Goal: Navigation & Orientation: Find specific page/section

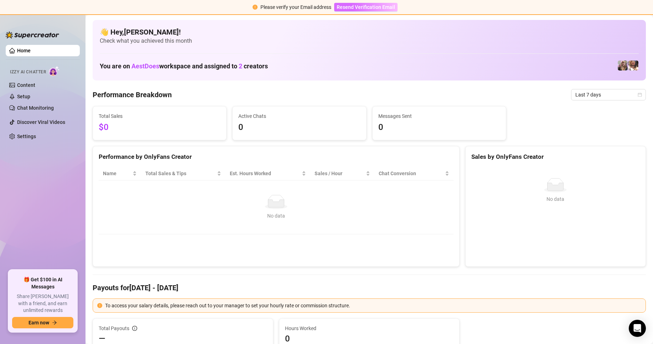
click at [370, 9] on span "Resend Verification Email" at bounding box center [366, 7] width 58 height 6
click at [35, 87] on link "Content" at bounding box center [26, 85] width 18 height 6
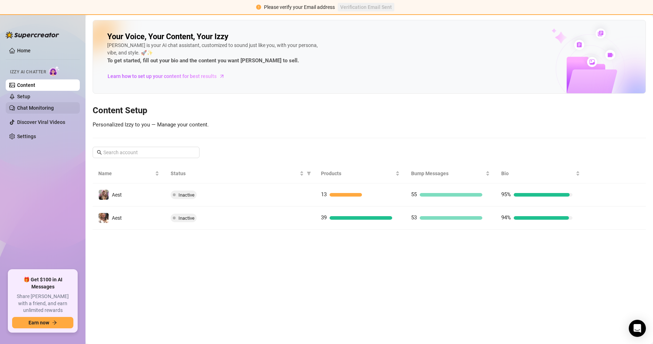
click at [41, 106] on link "Chat Monitoring" at bounding box center [35, 108] width 37 height 6
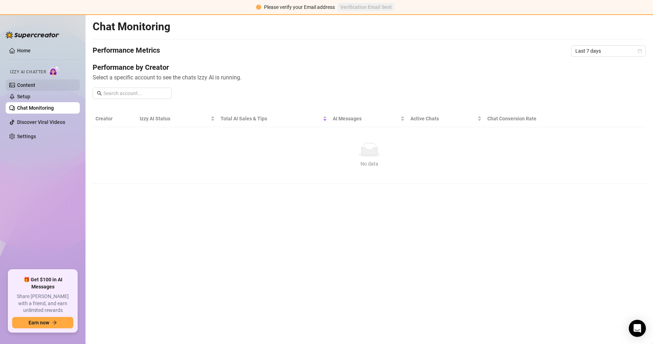
click at [35, 85] on link "Content" at bounding box center [26, 85] width 18 height 6
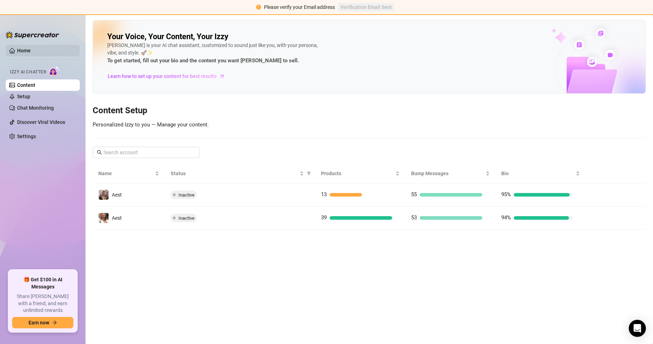
click at [31, 53] on link "Home" at bounding box center [24, 51] width 14 height 6
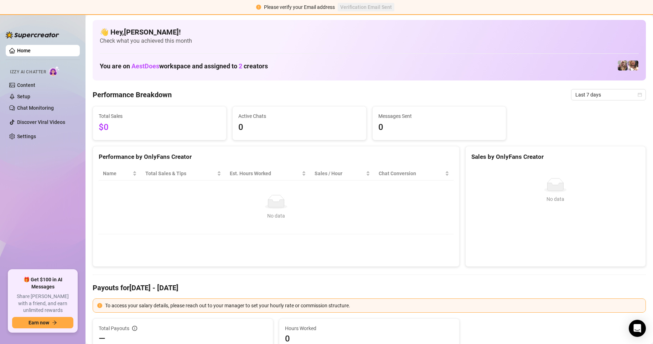
click at [299, 58] on div "You are on AestDoes workspace and assigned to 2 creators" at bounding box center [369, 65] width 539 height 15
click at [47, 111] on link "Chat Monitoring" at bounding box center [35, 108] width 37 height 6
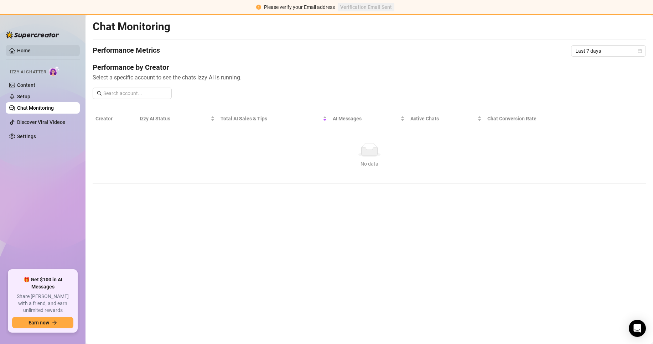
click at [31, 48] on link "Home" at bounding box center [24, 51] width 14 height 6
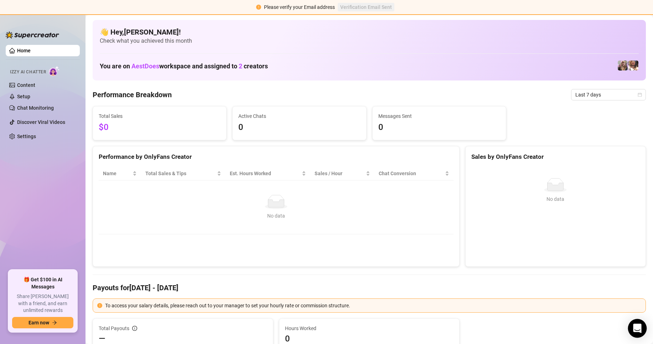
click at [635, 326] on icon "Open Intercom Messenger" at bounding box center [637, 328] width 8 height 9
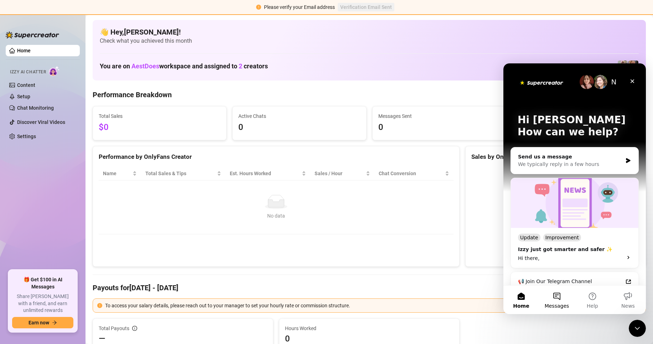
click at [559, 298] on button "Messages" at bounding box center [557, 300] width 36 height 29
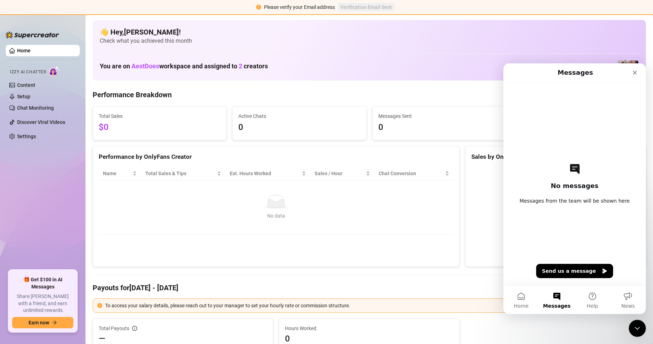
click at [398, 240] on div "Name Total Sales & Tips Est. Hours Worked Sales / Hour Chat Conversion No data …" at bounding box center [276, 200] width 366 height 79
click at [476, 207] on div "No data No data" at bounding box center [555, 213] width 163 height 71
click at [632, 73] on div "Close" at bounding box center [635, 72] width 13 height 13
